Goal: Task Accomplishment & Management: Use online tool/utility

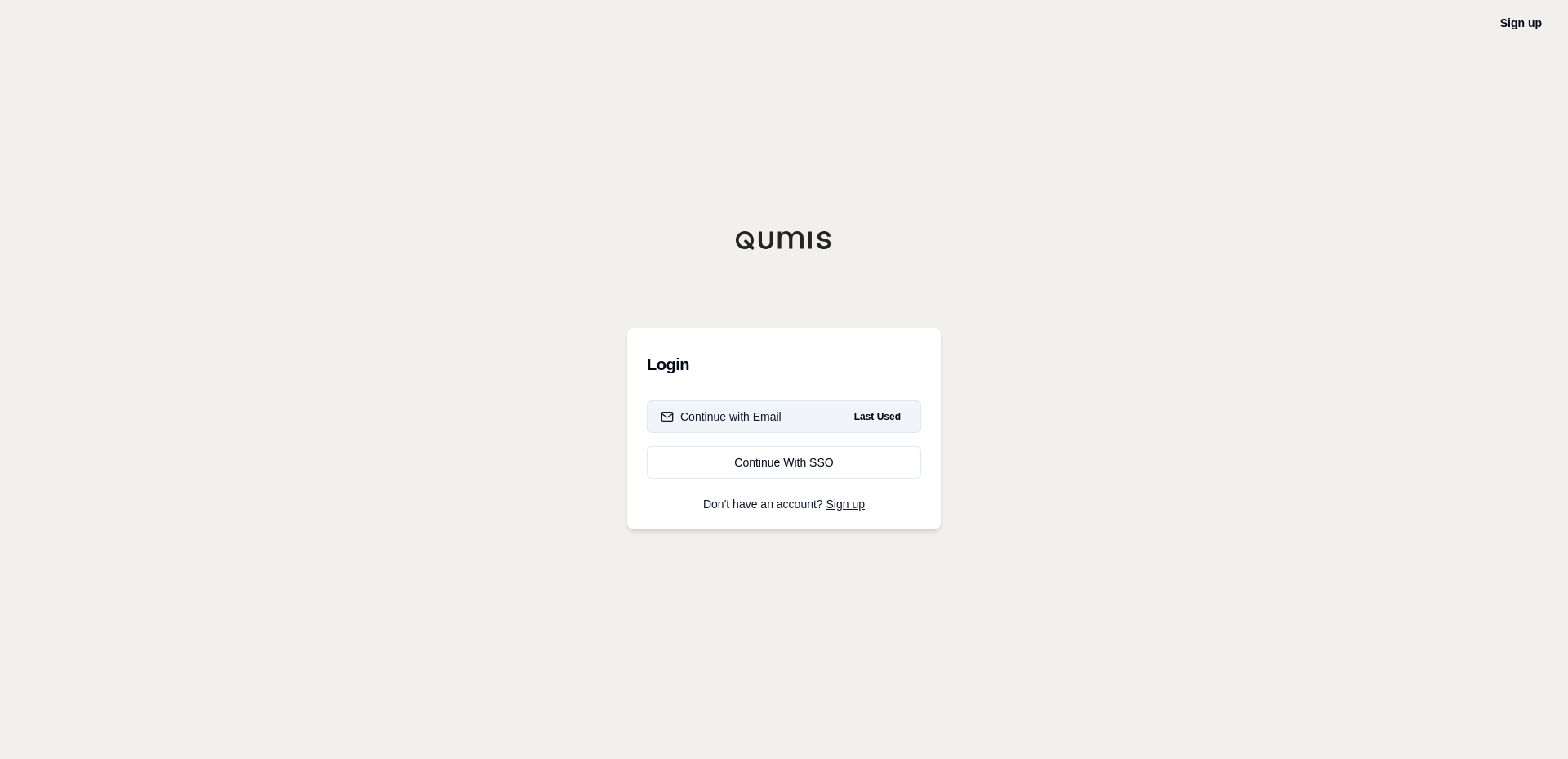
click at [705, 418] on div "Continue with Email" at bounding box center [721, 417] width 121 height 16
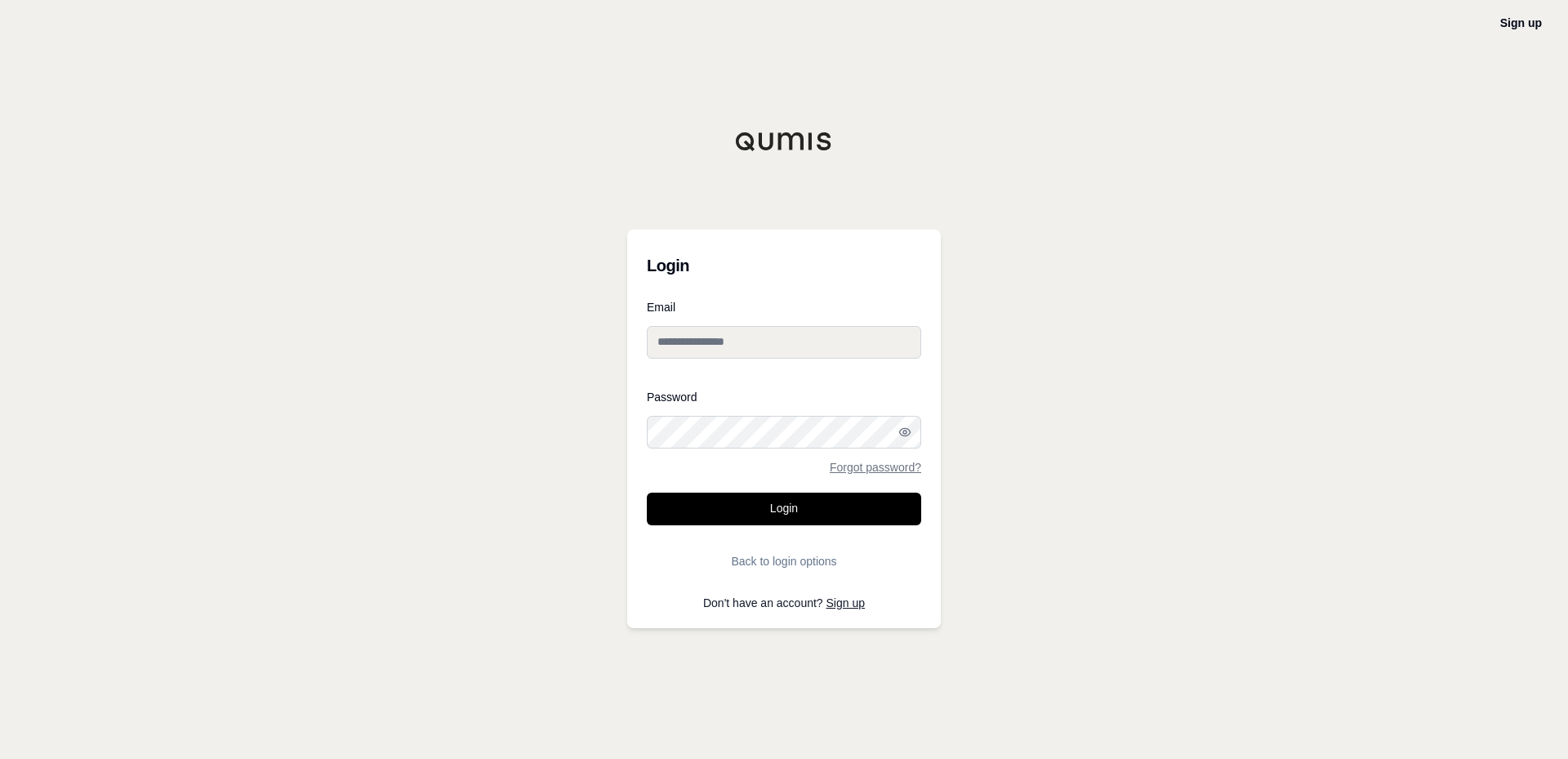
type input "**********"
click at [750, 509] on button "Login" at bounding box center [784, 510] width 275 height 33
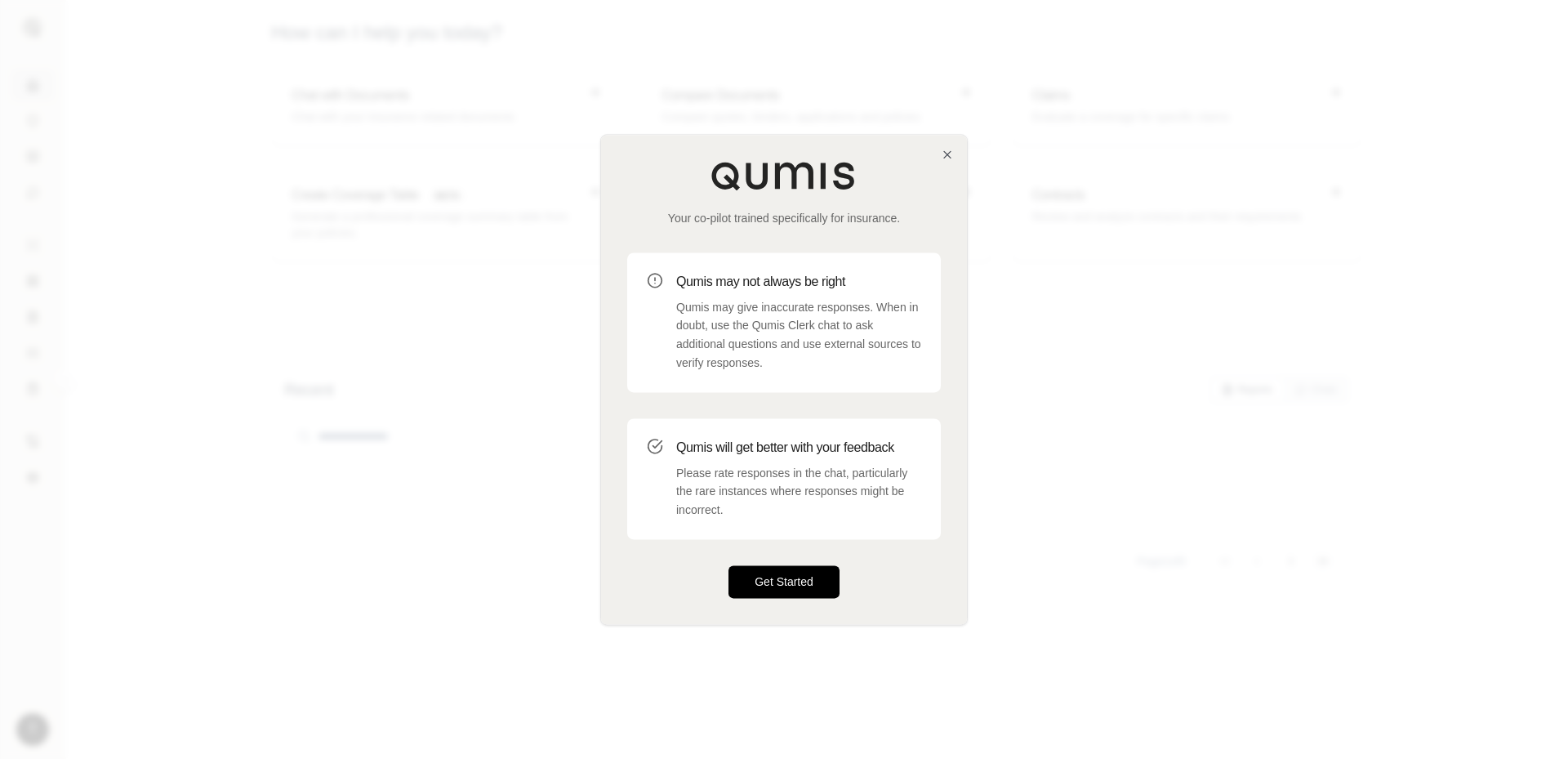
click at [782, 581] on button "Get Started" at bounding box center [783, 582] width 111 height 33
